Goal: Information Seeking & Learning: Understand process/instructions

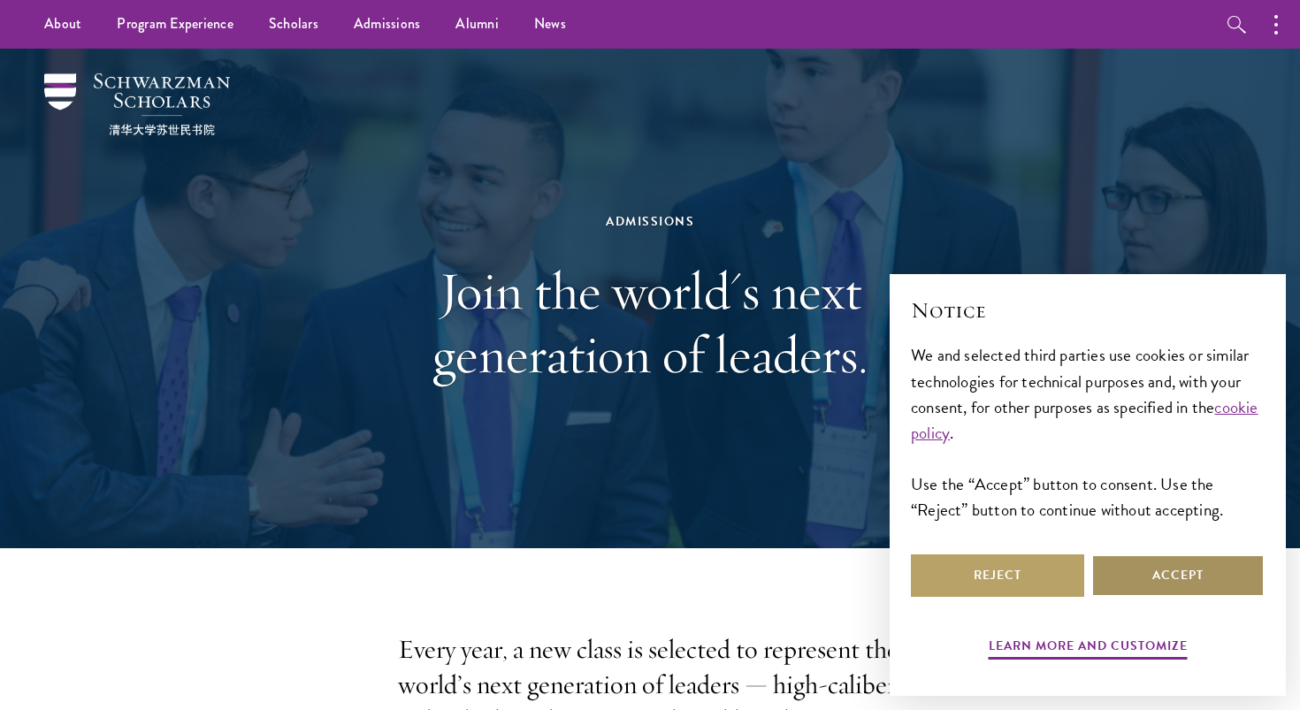
click at [1114, 586] on button "Accept" at bounding box center [1177, 576] width 173 height 42
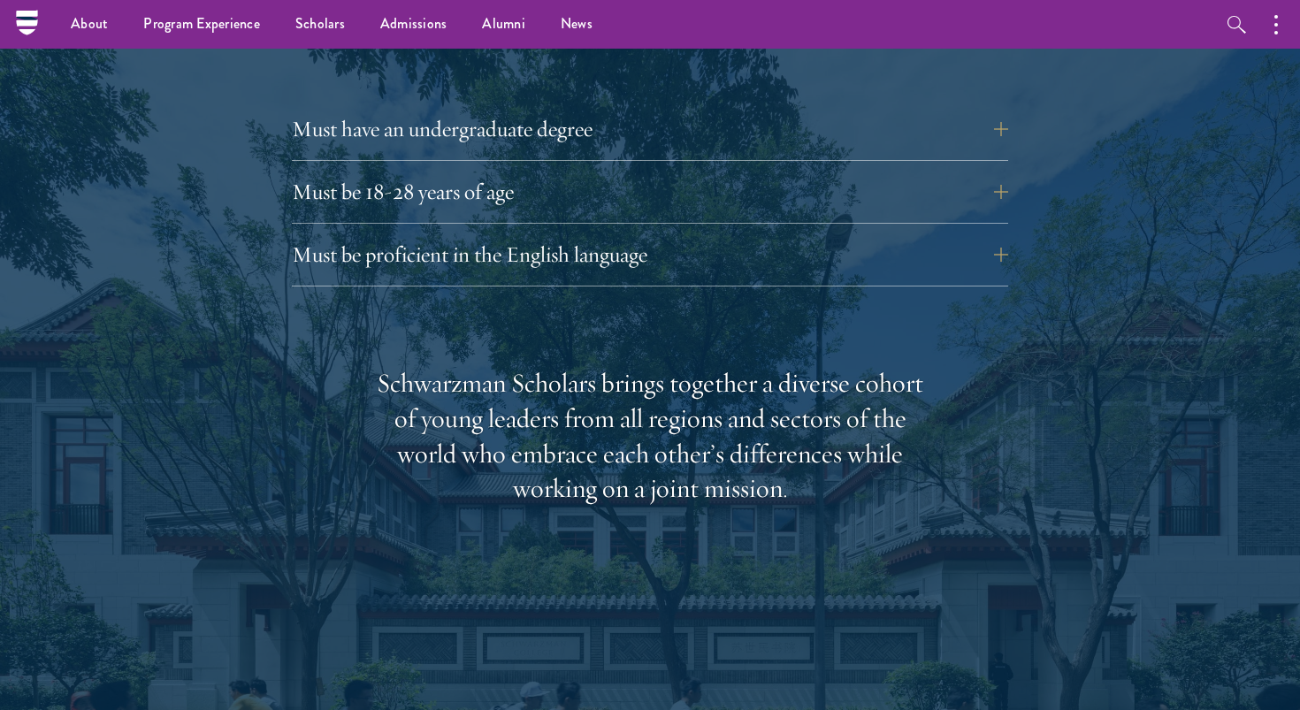
scroll to position [2437, 0]
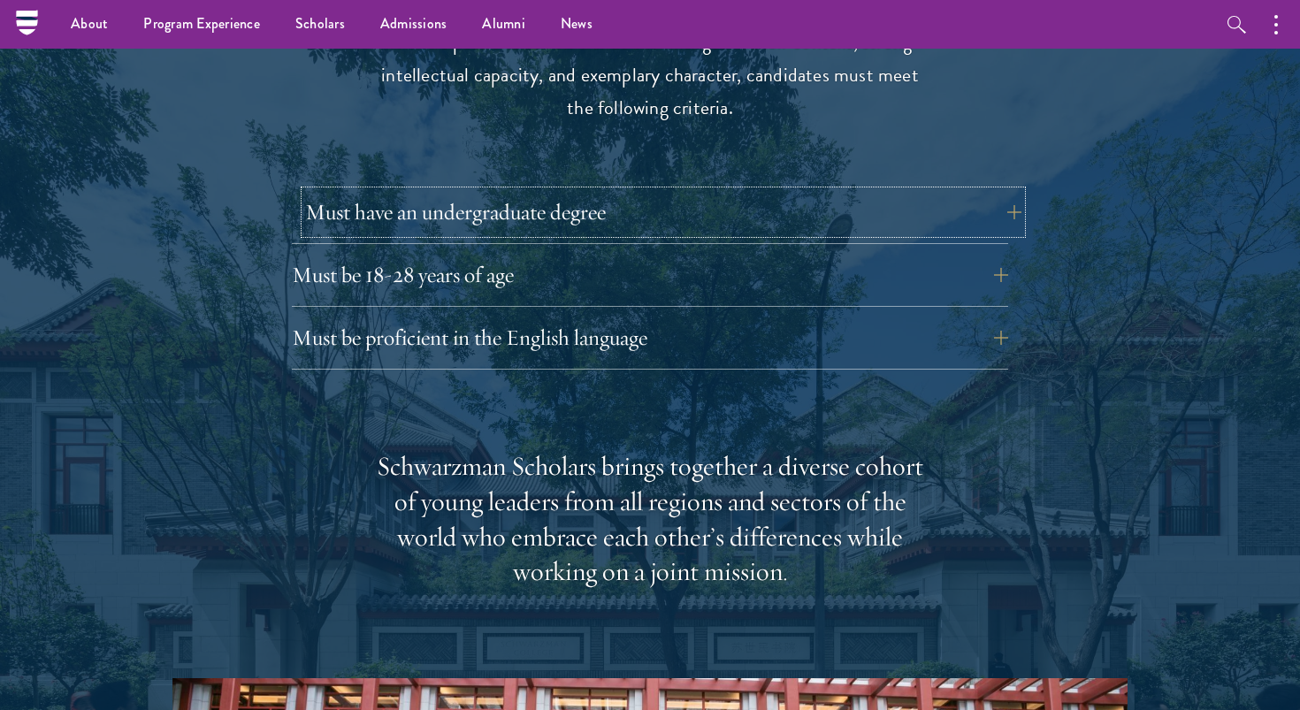
click at [612, 191] on button "Must have an undergraduate degree" at bounding box center [663, 212] width 716 height 42
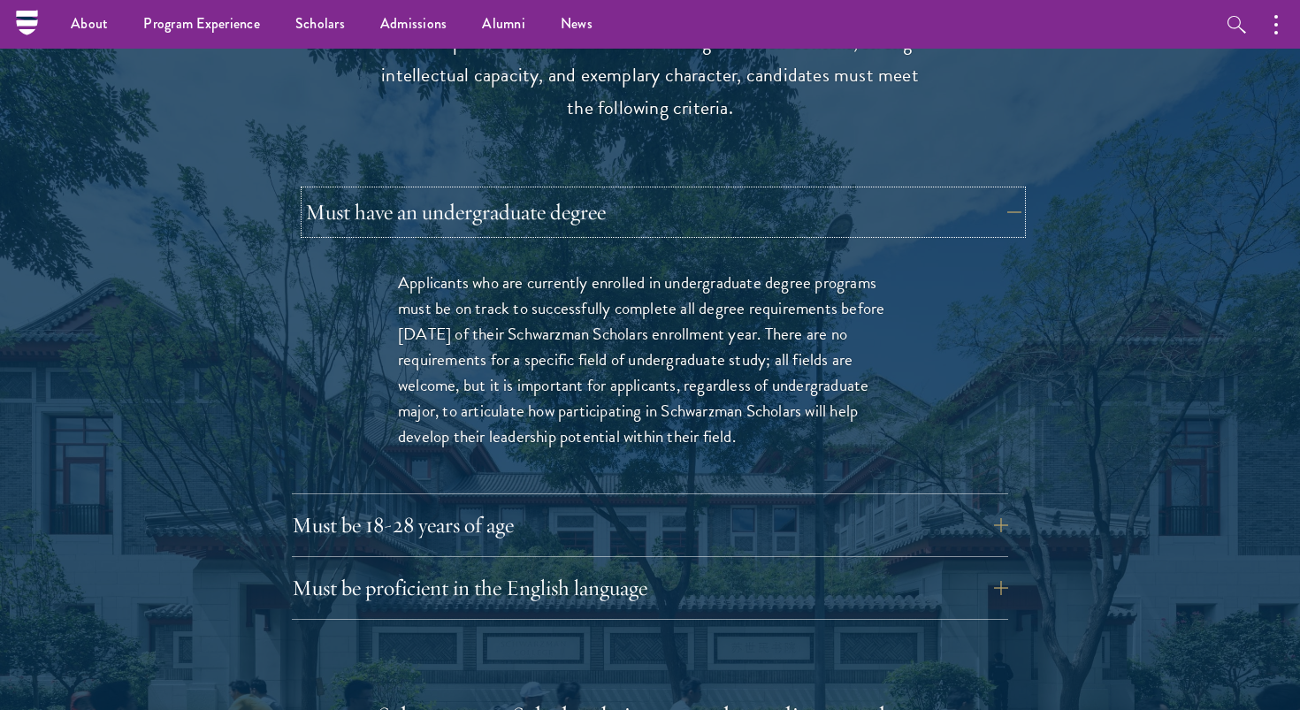
click at [612, 191] on button "Must have an undergraduate degree" at bounding box center [663, 212] width 716 height 42
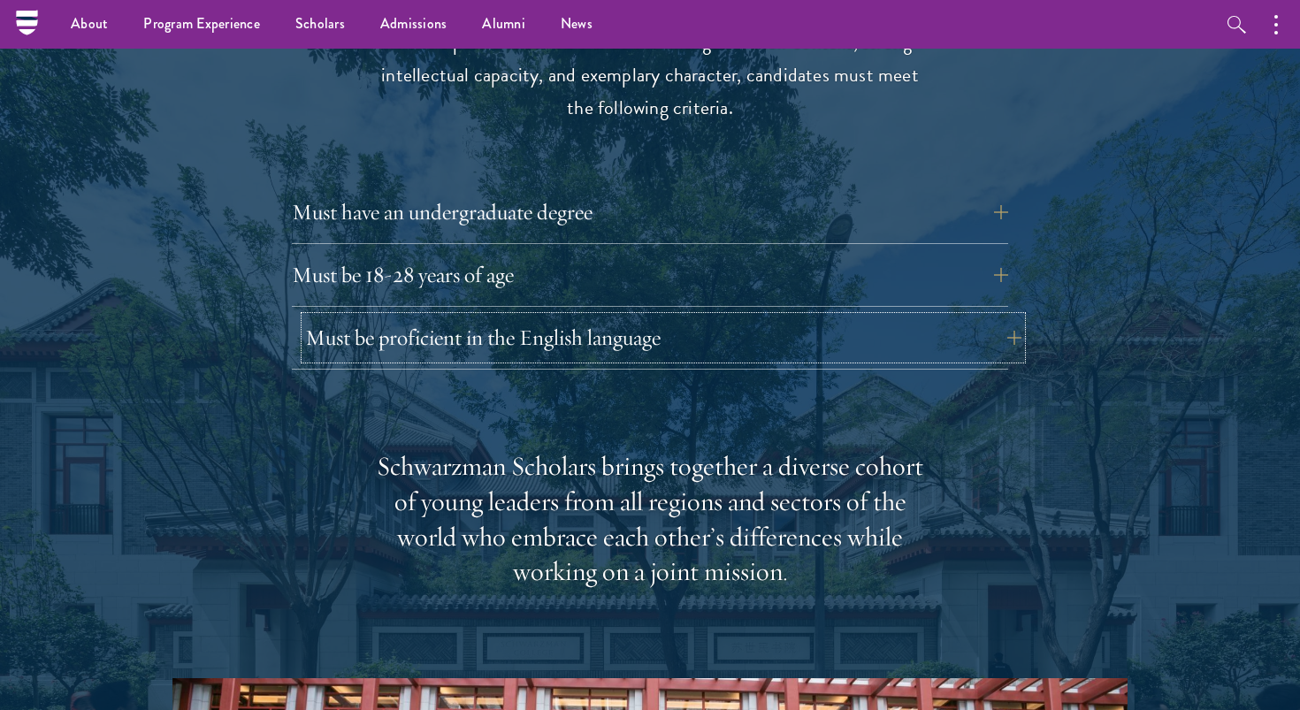
click at [612, 317] on button "Must be proficient in the English language" at bounding box center [663, 338] width 716 height 42
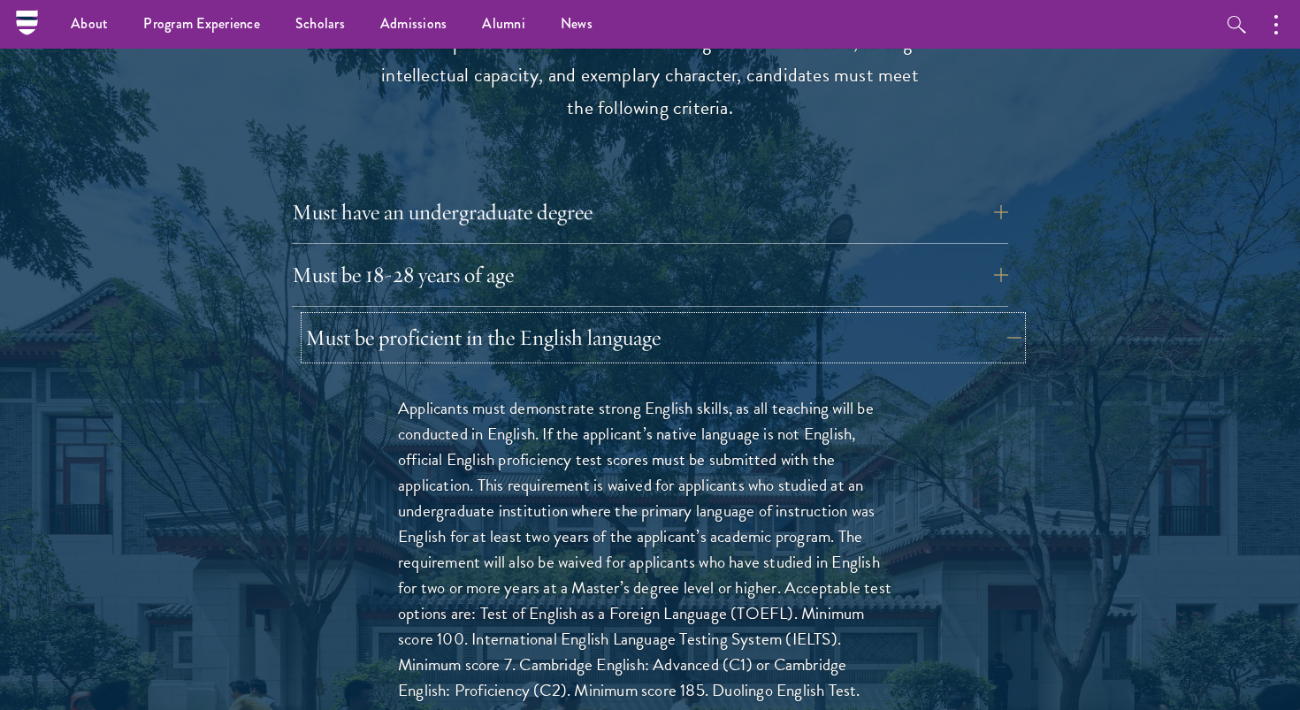
click at [612, 317] on button "Must be proficient in the English language" at bounding box center [663, 338] width 716 height 42
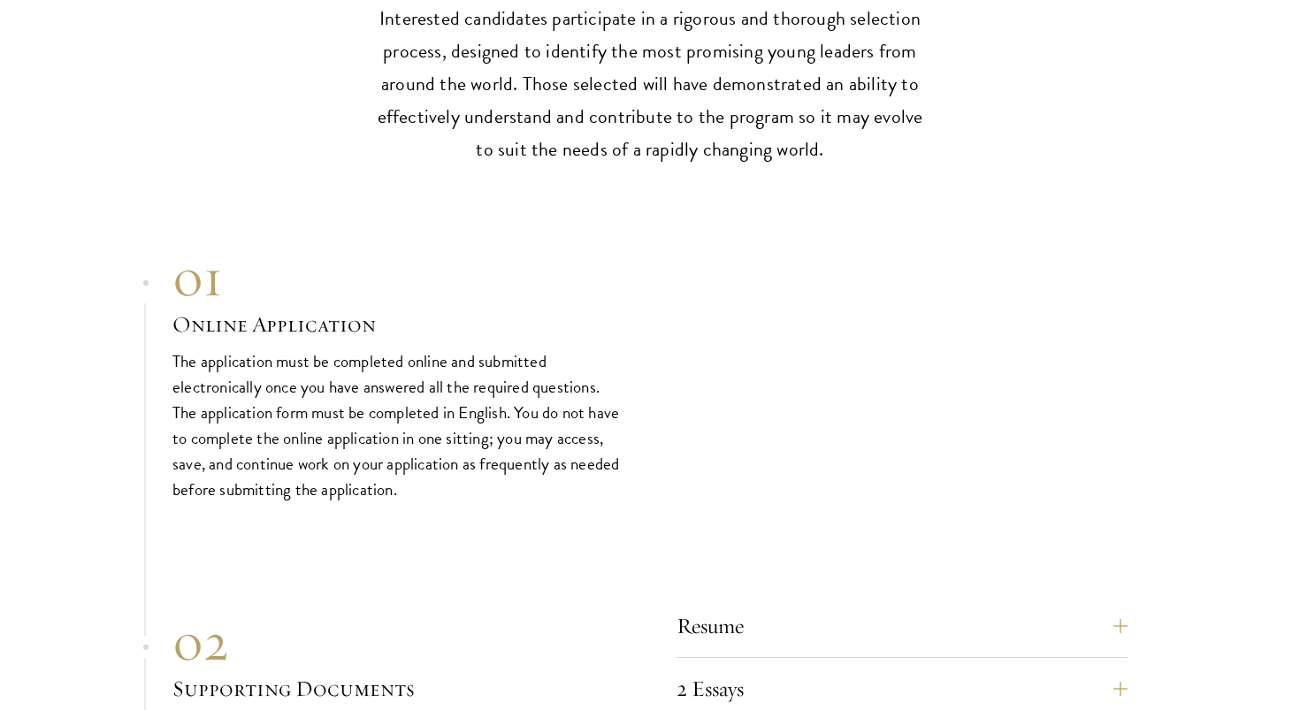
scroll to position [5352, 0]
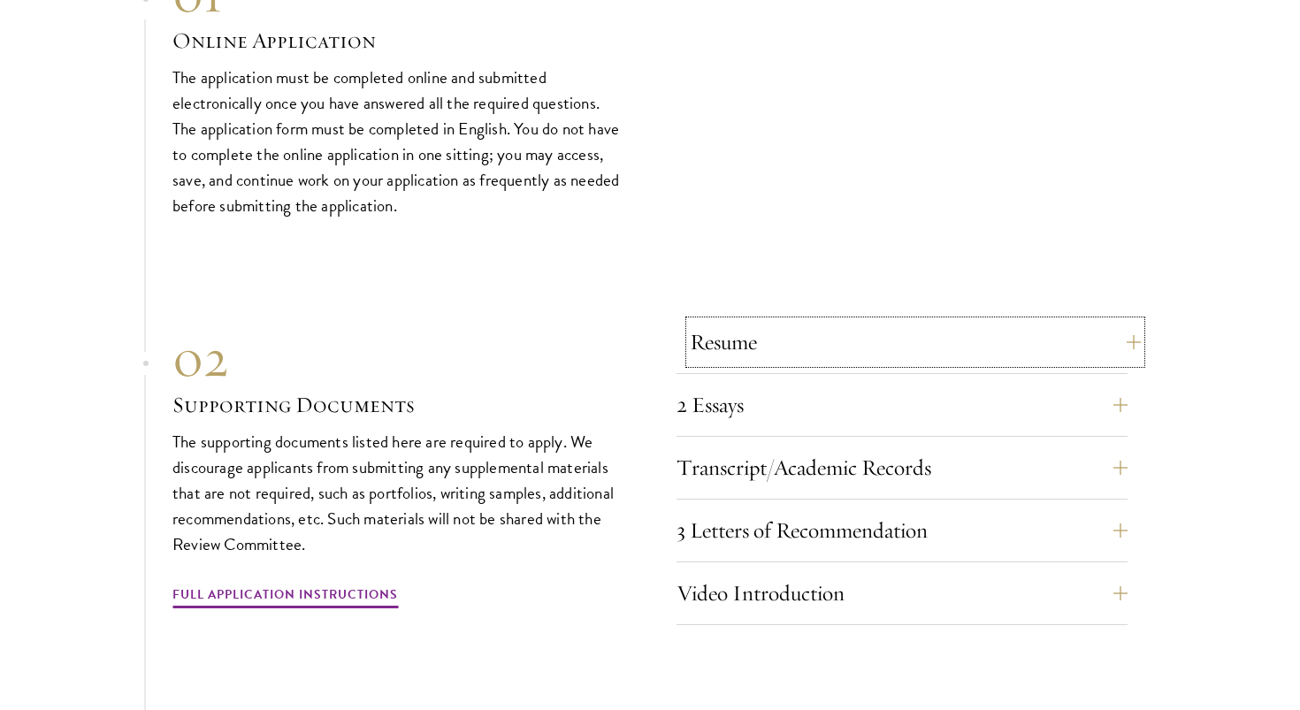
click at [714, 321] on button "Resume" at bounding box center [915, 342] width 451 height 42
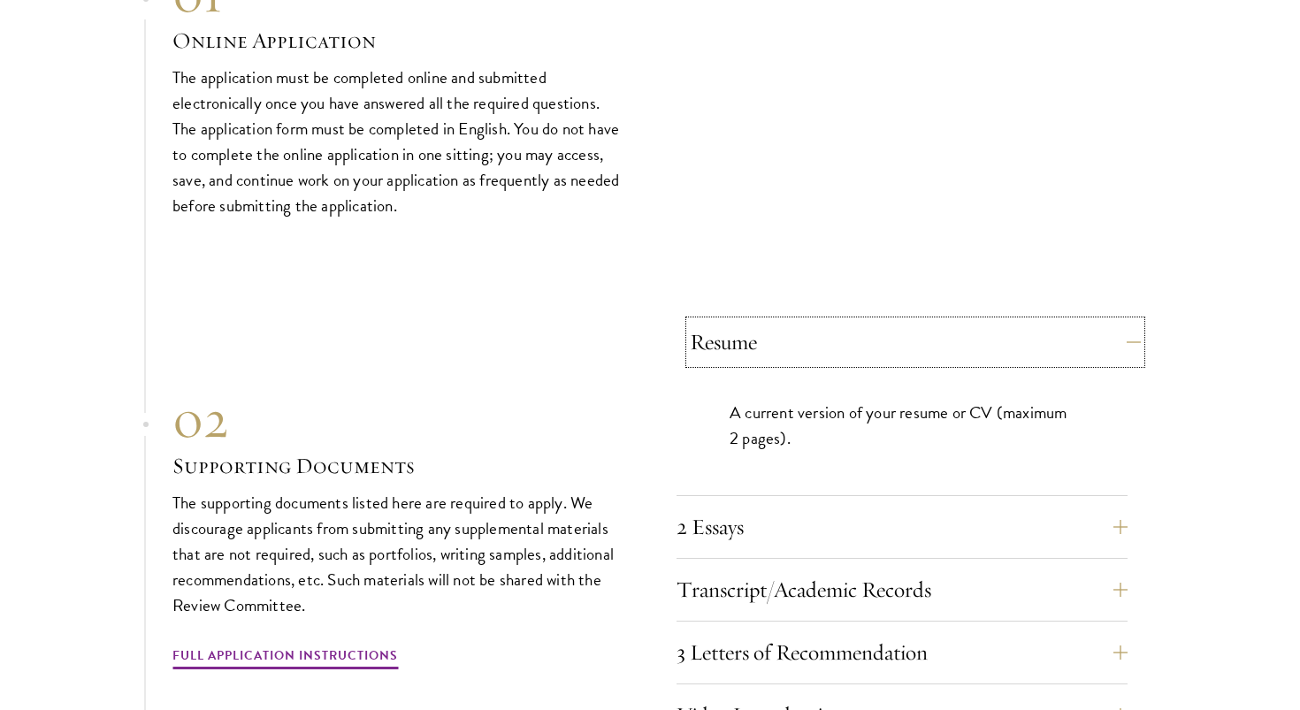
click at [714, 321] on button "Resume" at bounding box center [915, 342] width 451 height 42
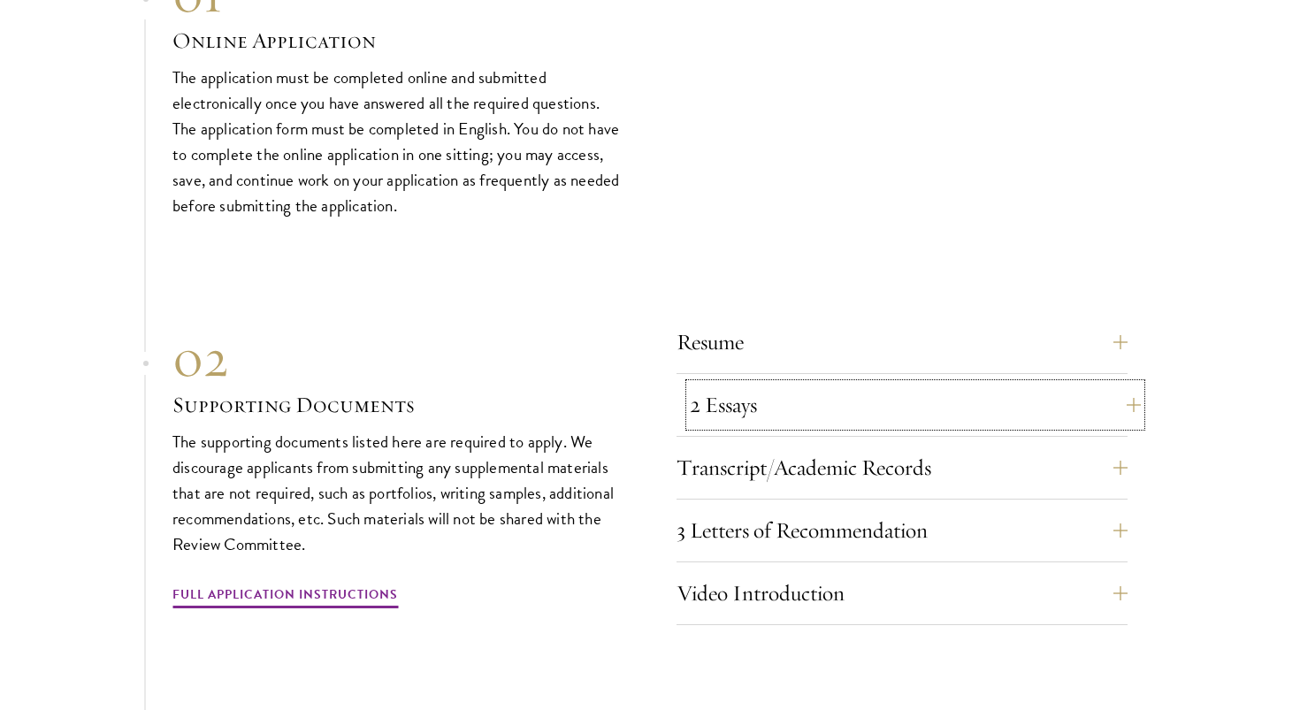
click at [716, 384] on button "2 Essays" at bounding box center [915, 405] width 451 height 42
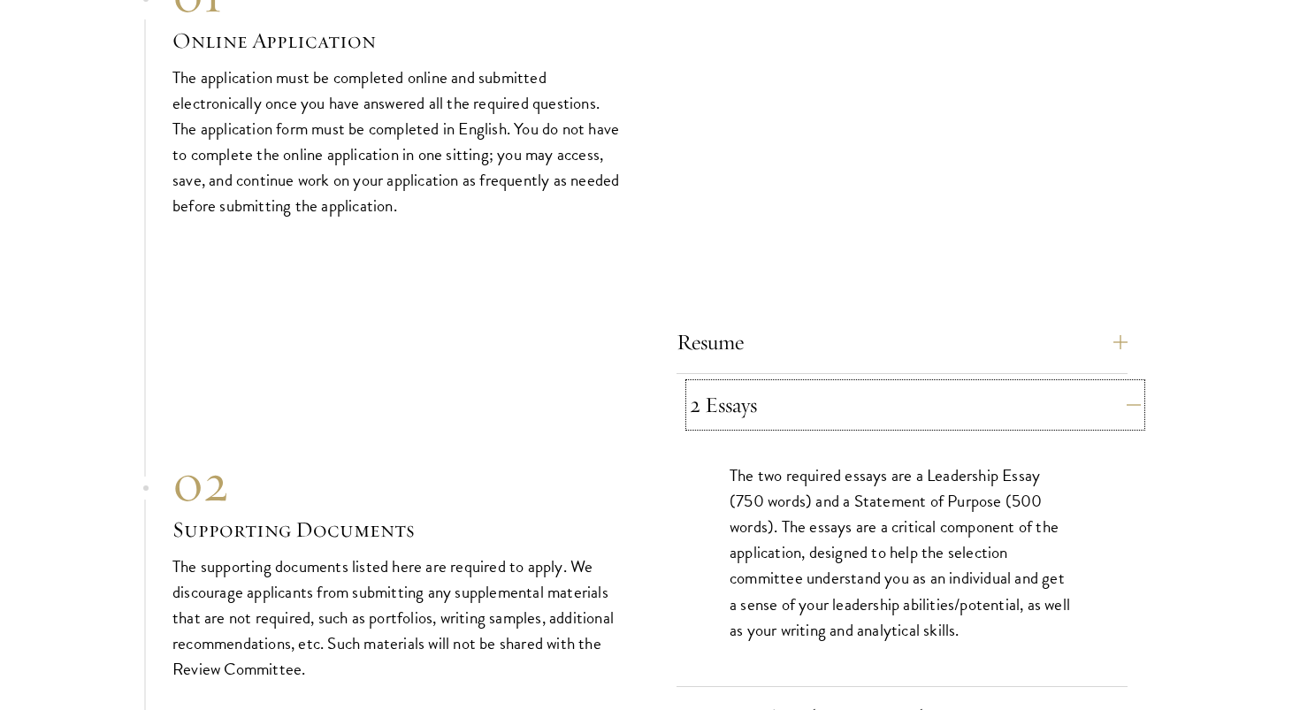
click at [716, 384] on button "2 Essays" at bounding box center [915, 405] width 451 height 42
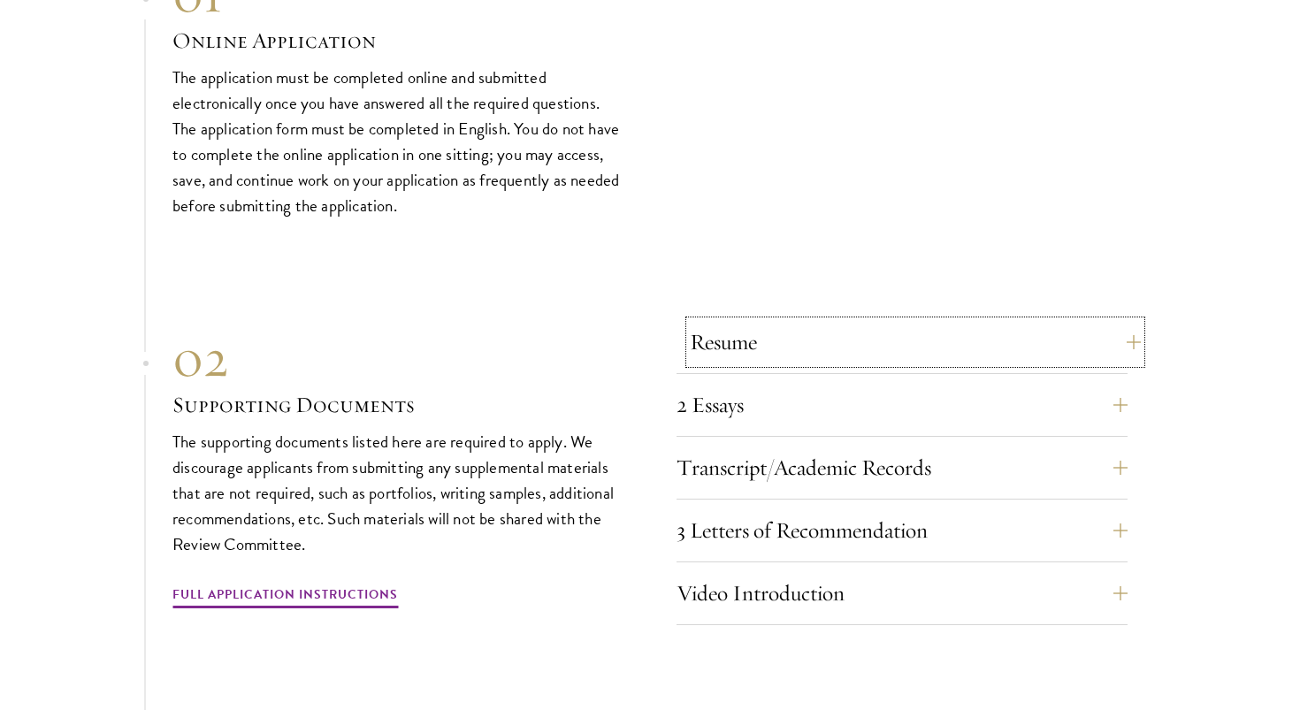
click at [769, 321] on button "Resume" at bounding box center [915, 342] width 451 height 42
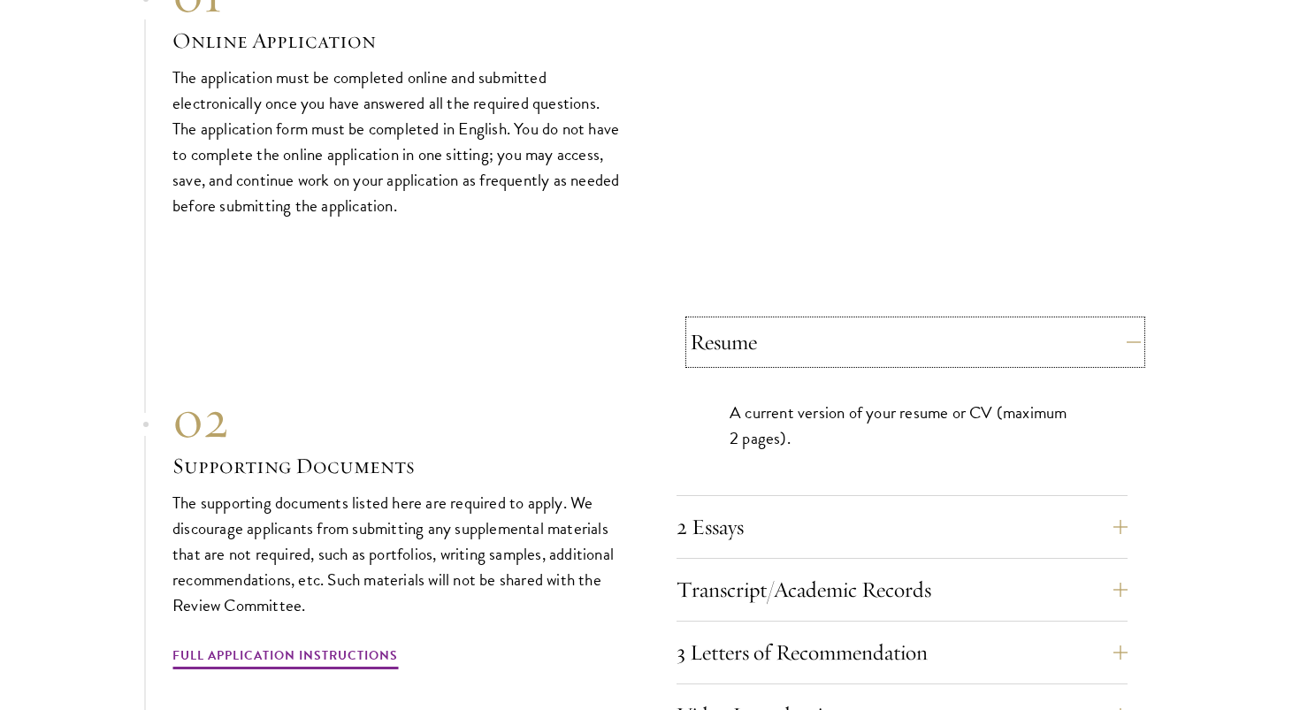
click at [769, 321] on button "Resume" at bounding box center [915, 342] width 451 height 42
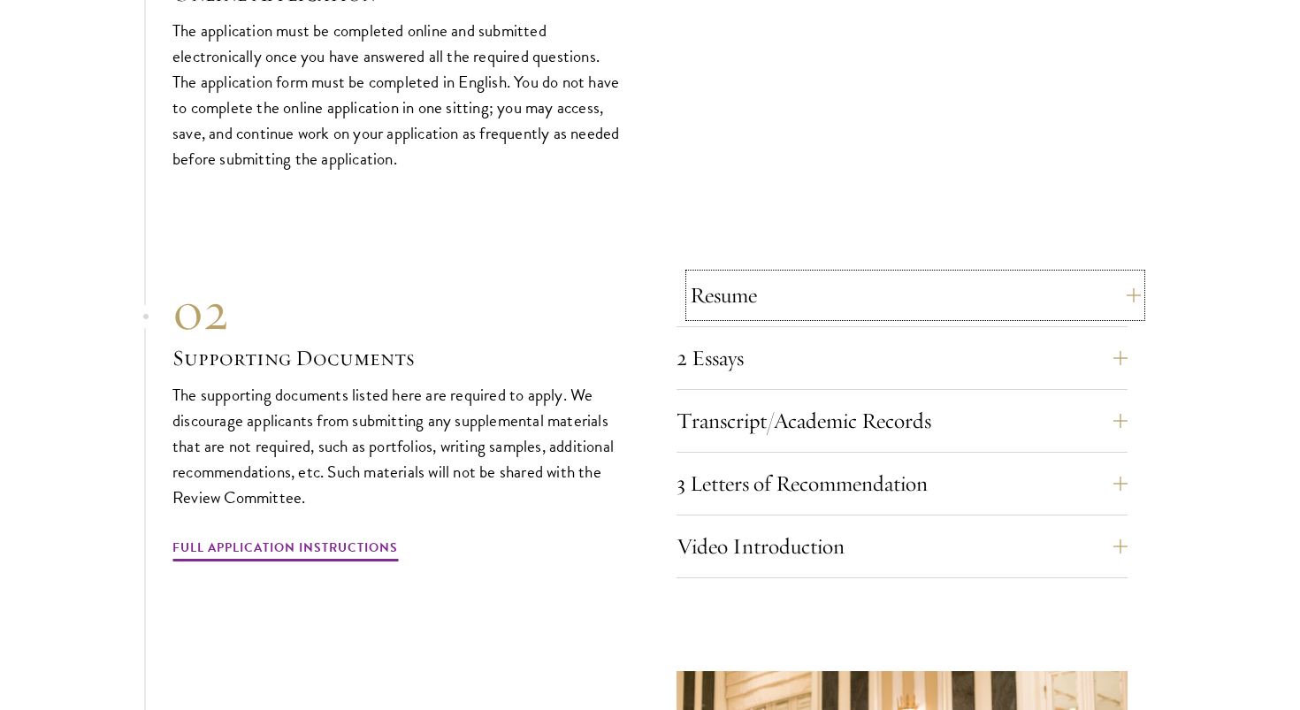
scroll to position [5430, 0]
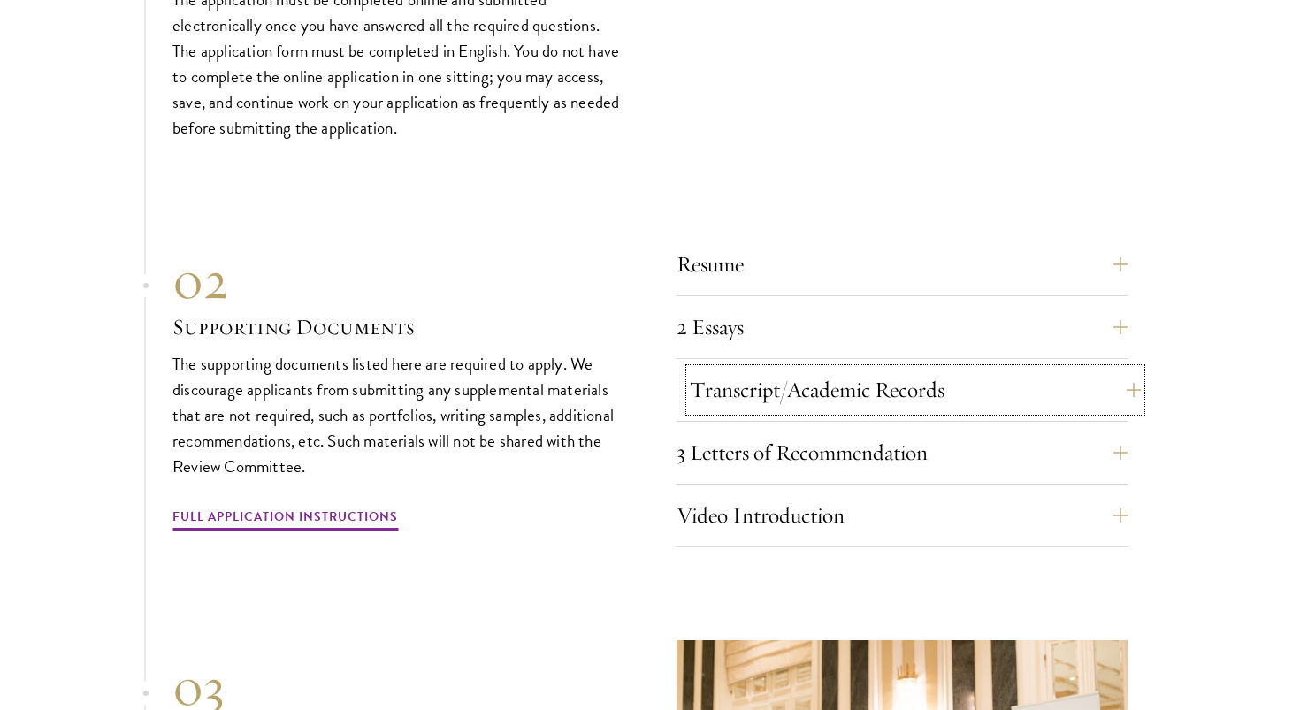
click at [777, 369] on button "Transcript/Academic Records" at bounding box center [915, 390] width 451 height 42
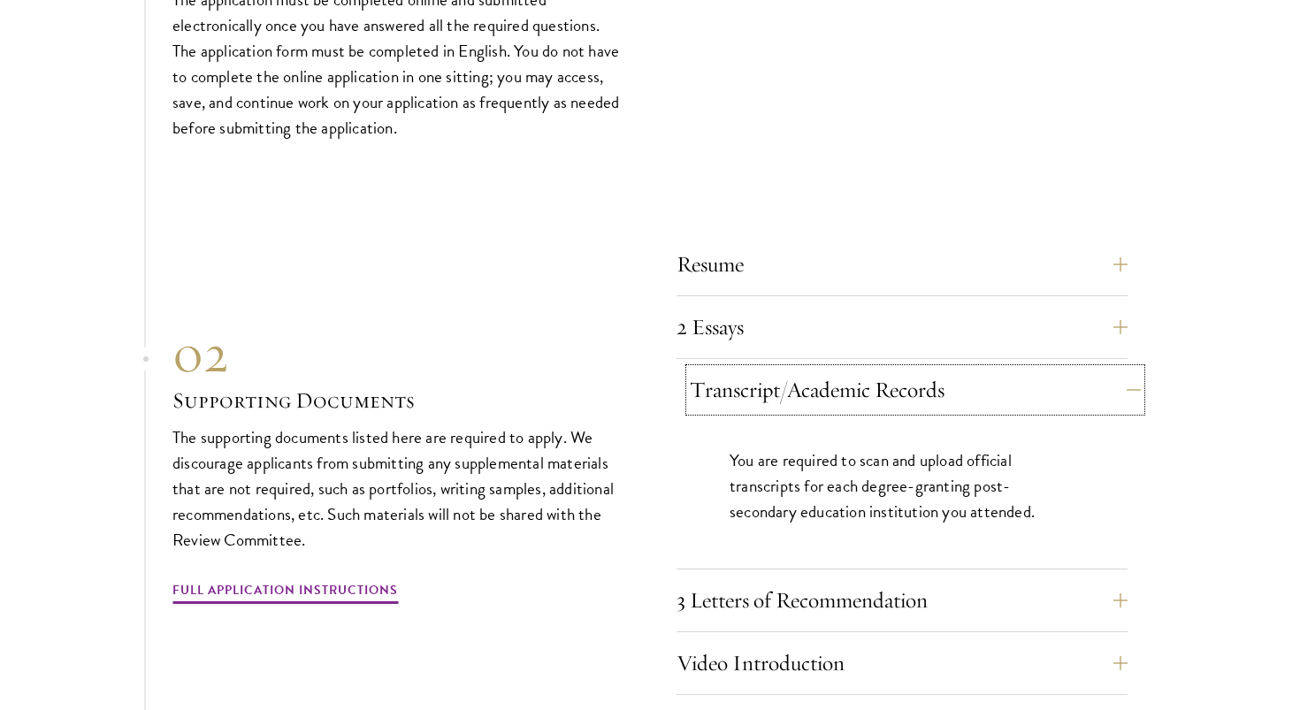
click at [777, 369] on button "Transcript/Academic Records" at bounding box center [915, 390] width 451 height 42
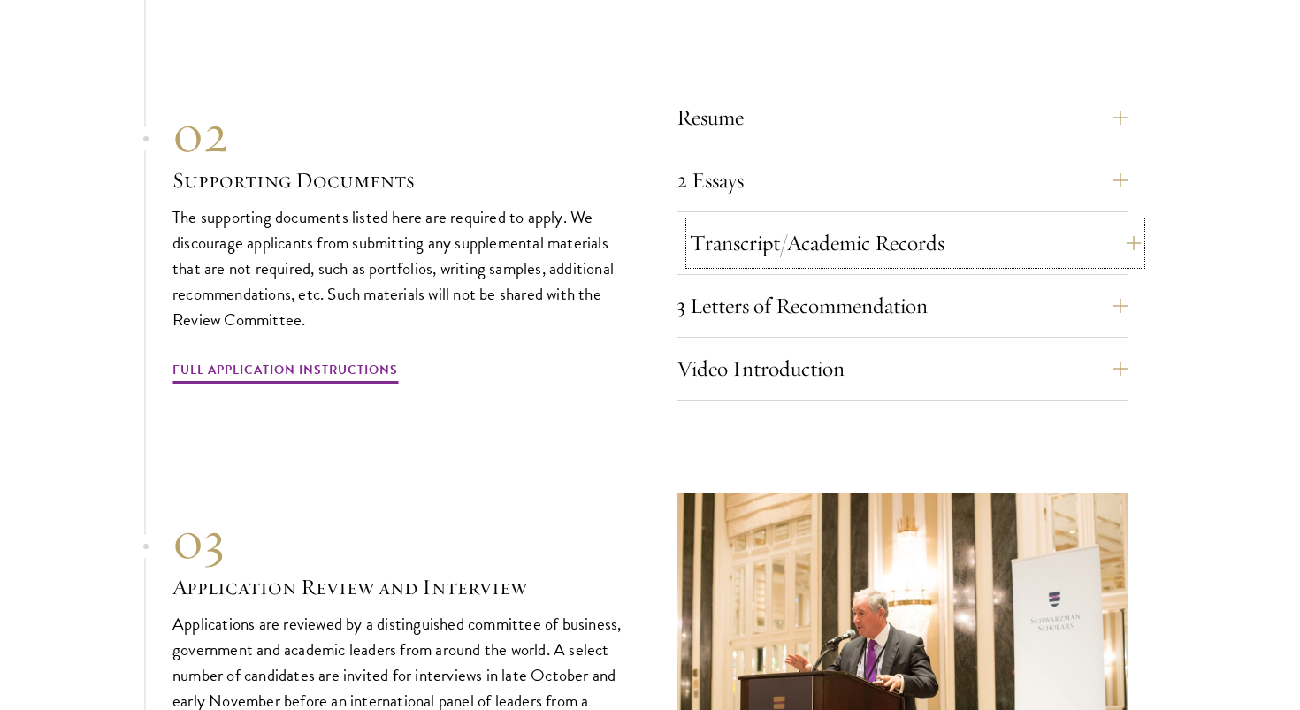
scroll to position [5628, 0]
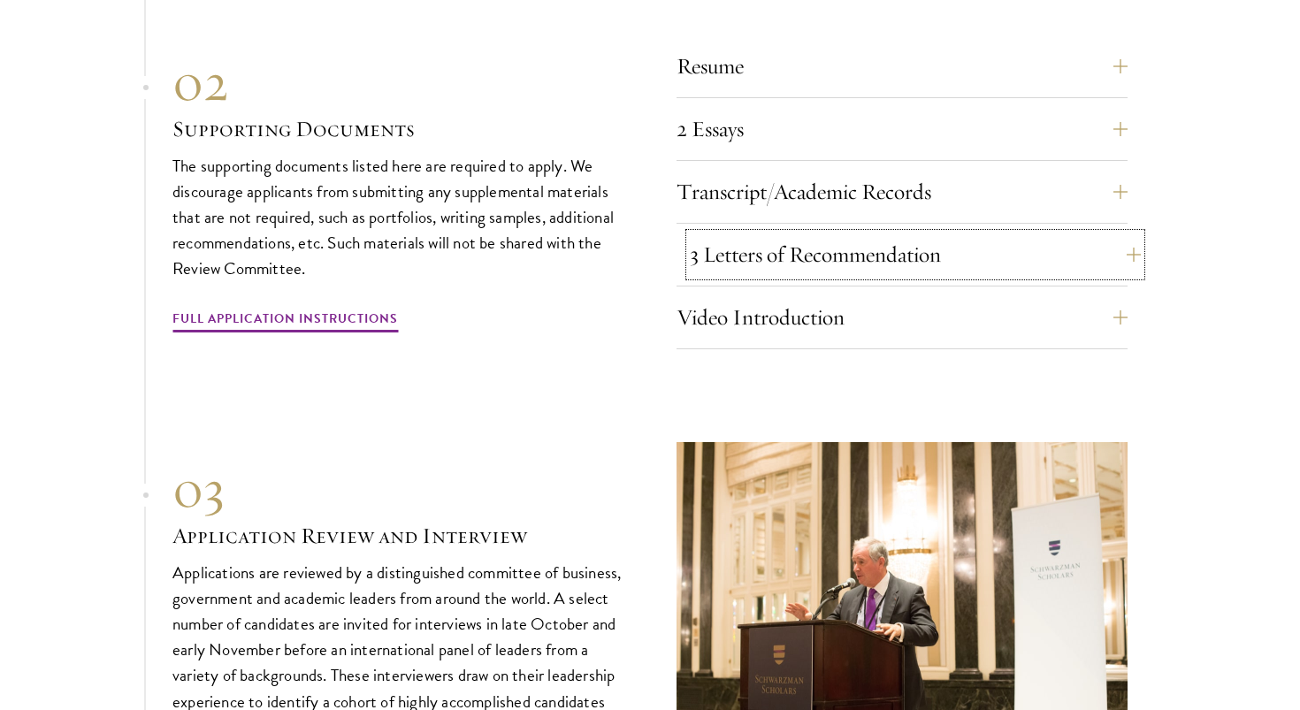
click at [784, 233] on button "3 Letters of Recommendation" at bounding box center [915, 254] width 451 height 42
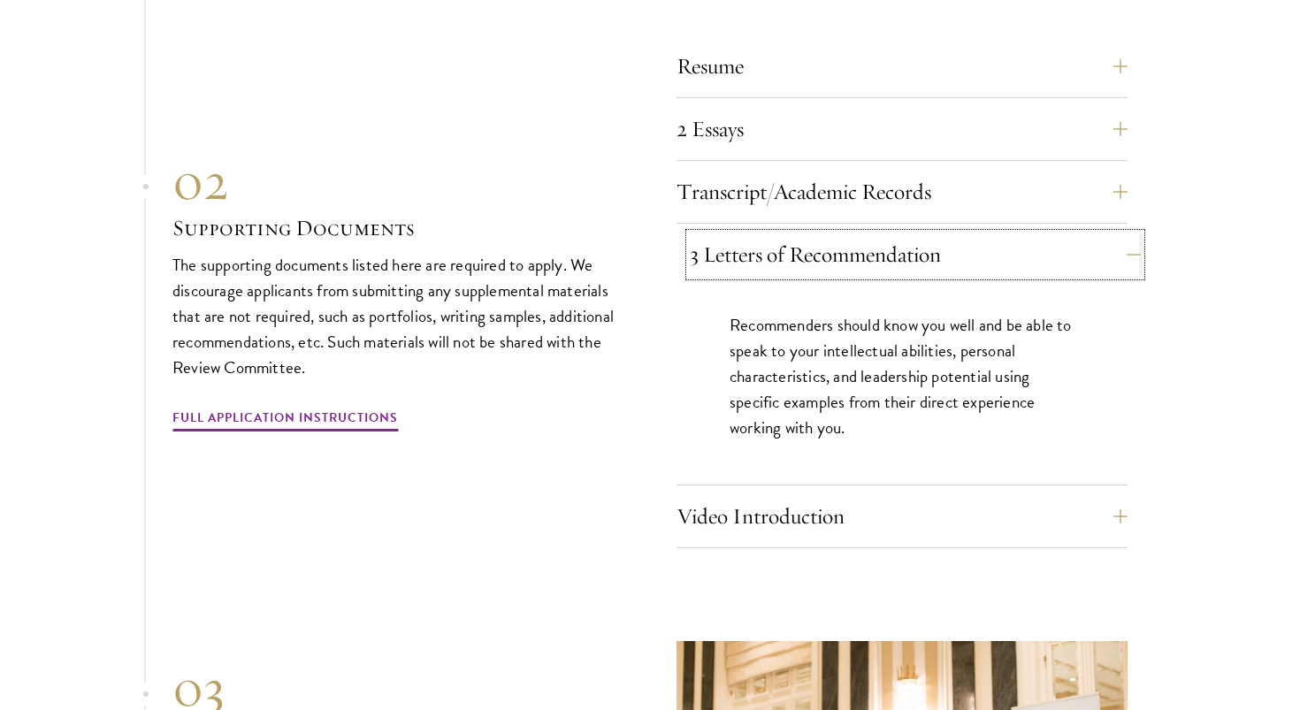
click at [784, 233] on button "3 Letters of Recommendation" at bounding box center [915, 254] width 451 height 42
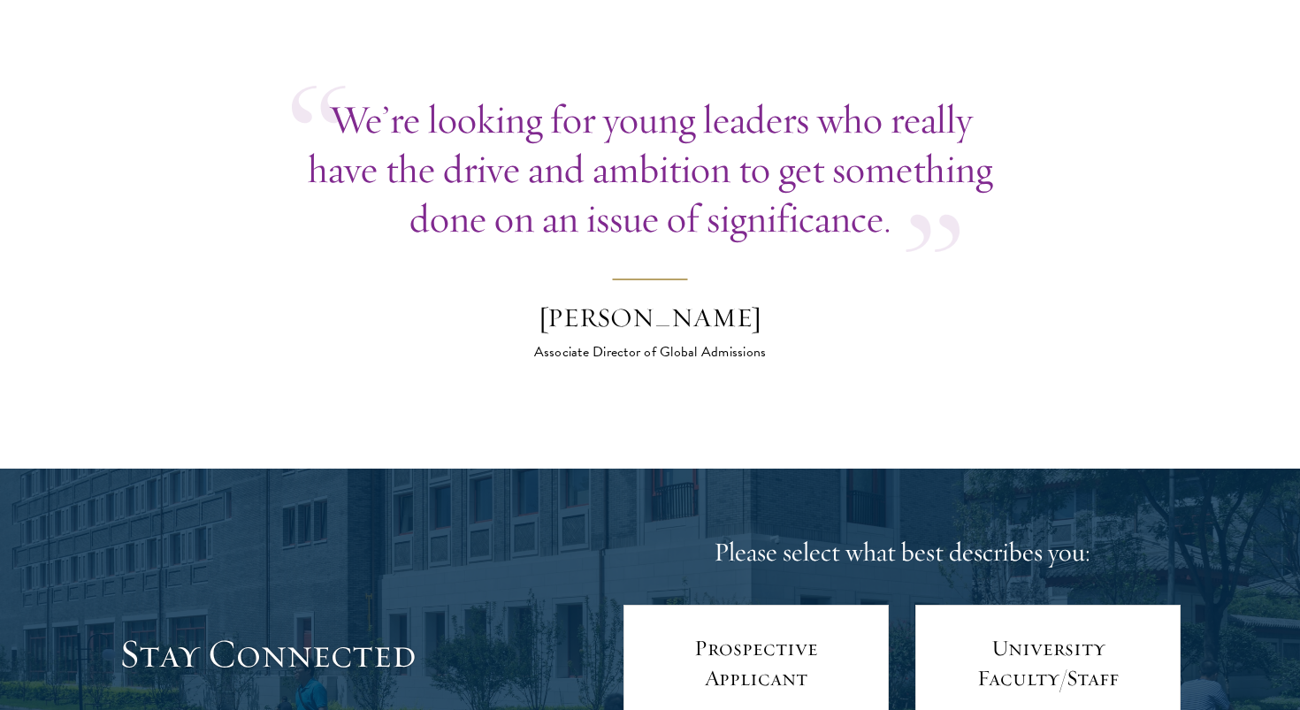
scroll to position [6845, 0]
